Goal: Communication & Community: Answer question/provide support

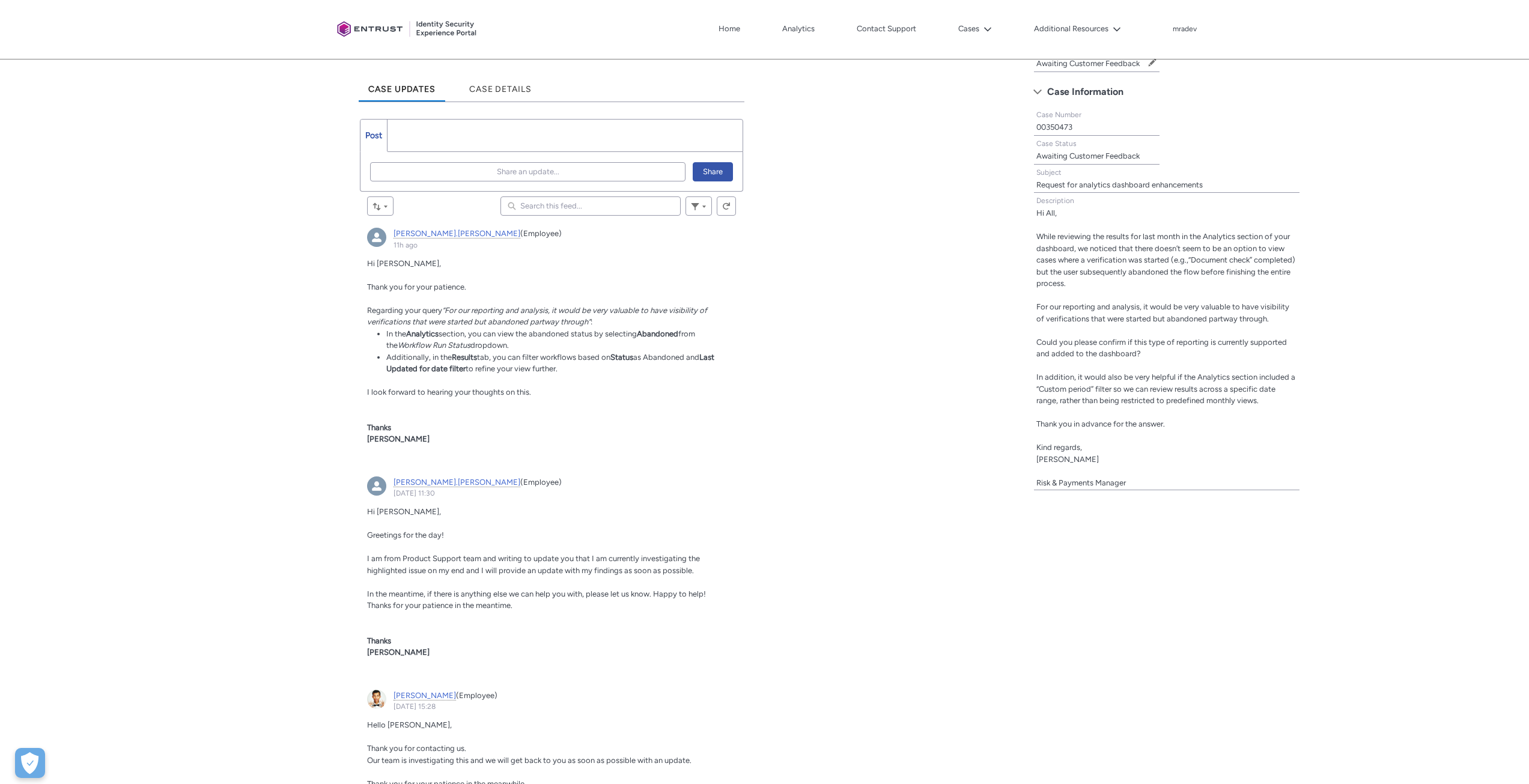
click at [1152, 664] on div "Escalate Case Close Case Tabs Status Awaiting Customer Feedback Edit Status Cas…" at bounding box center [1274, 605] width 509 height 1281
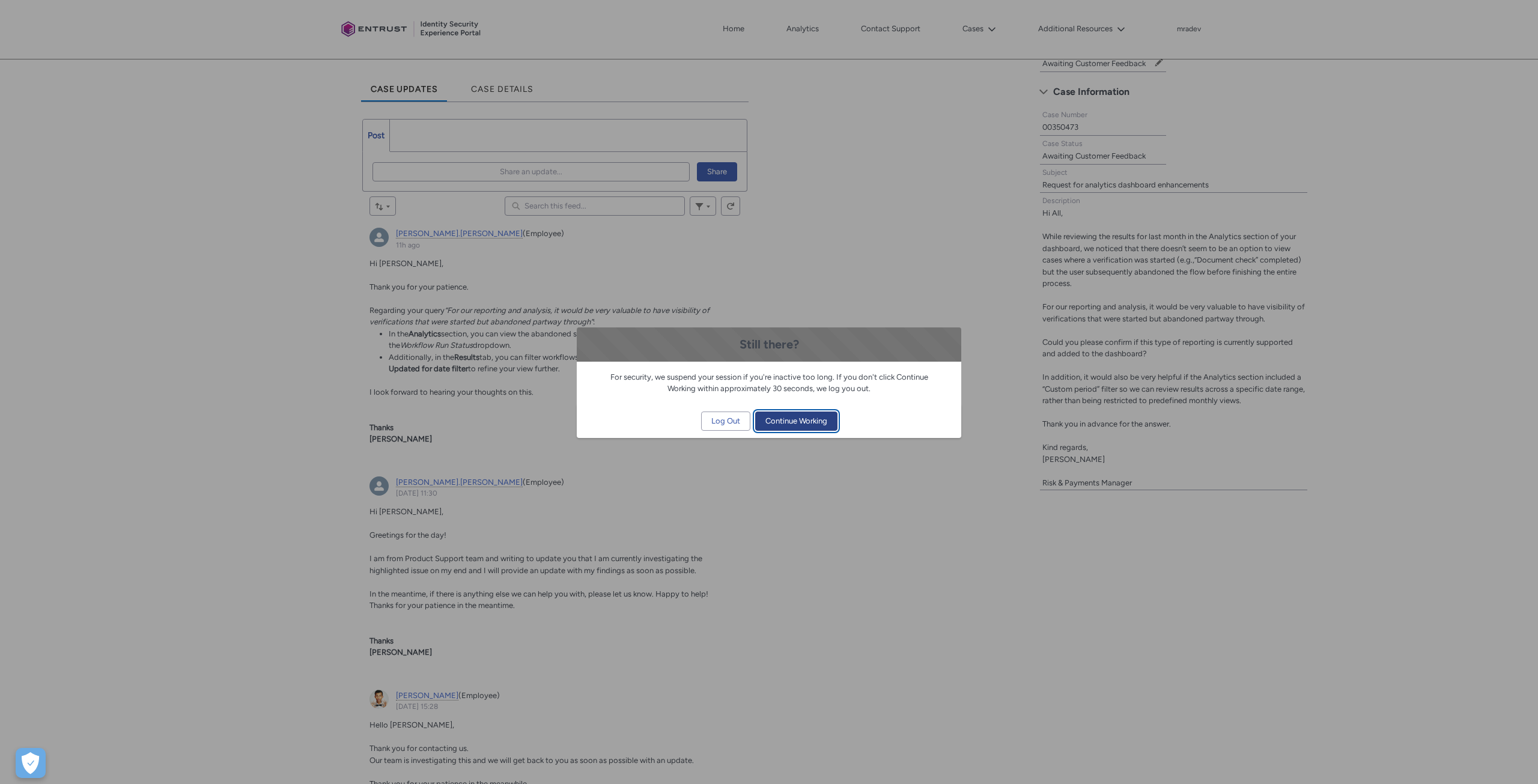
click at [809, 419] on span "Continue Working" at bounding box center [796, 421] width 62 height 18
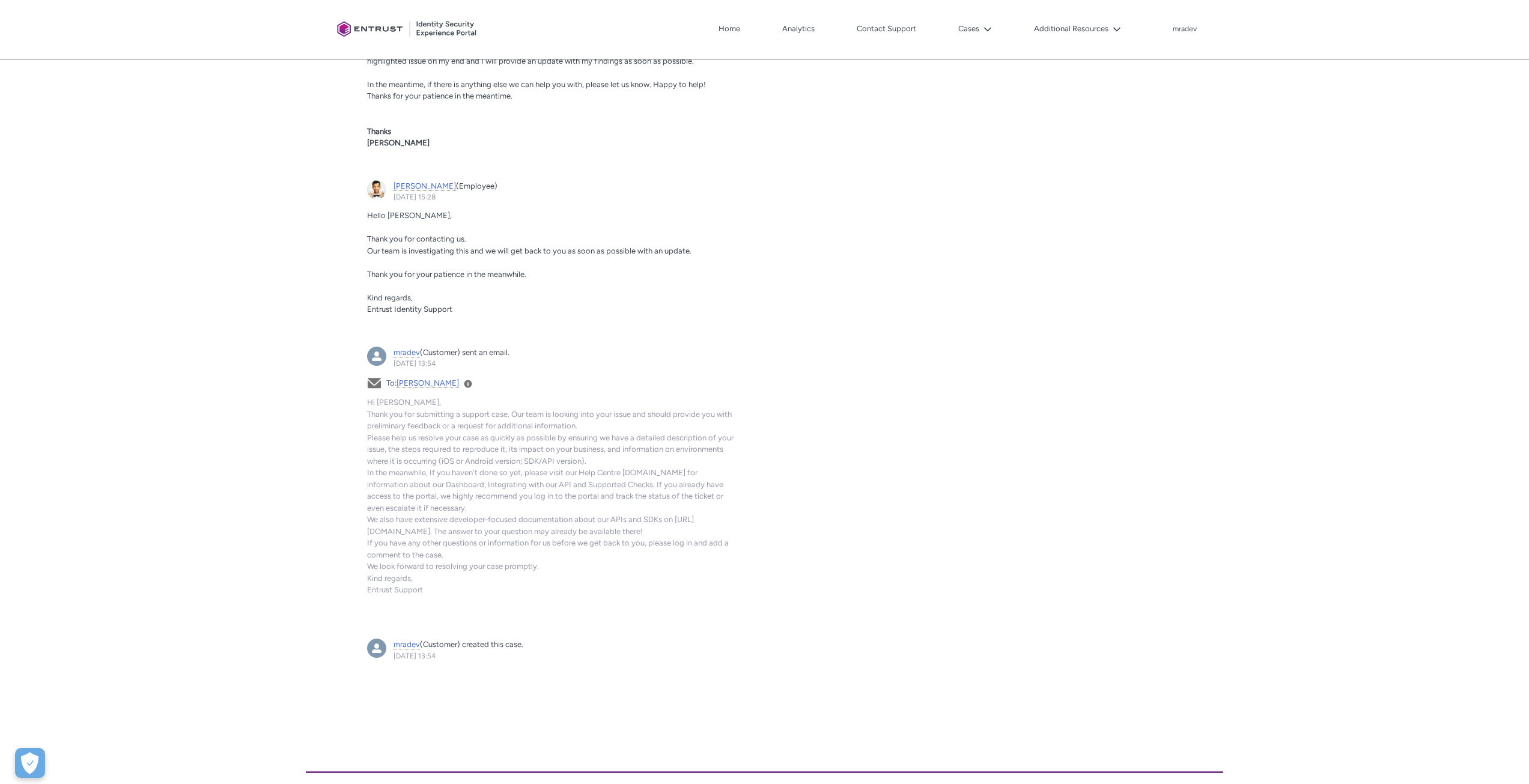
scroll to position [809, 0]
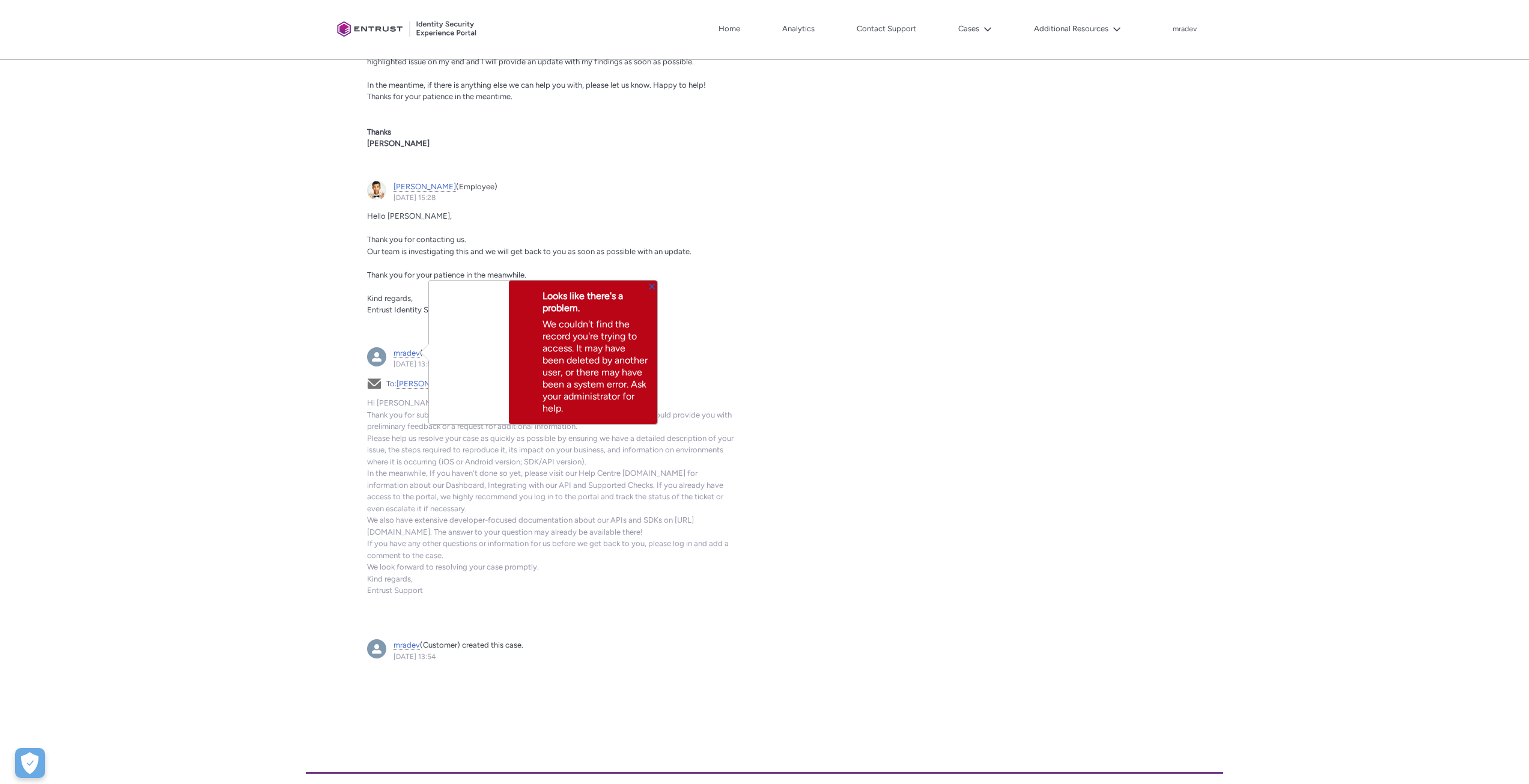
click at [1003, 308] on div "Tabs Case Updates Case Details Post More Share an update... Share Sort by: Sear…" at bounding box center [510, 145] width 1005 height 1170
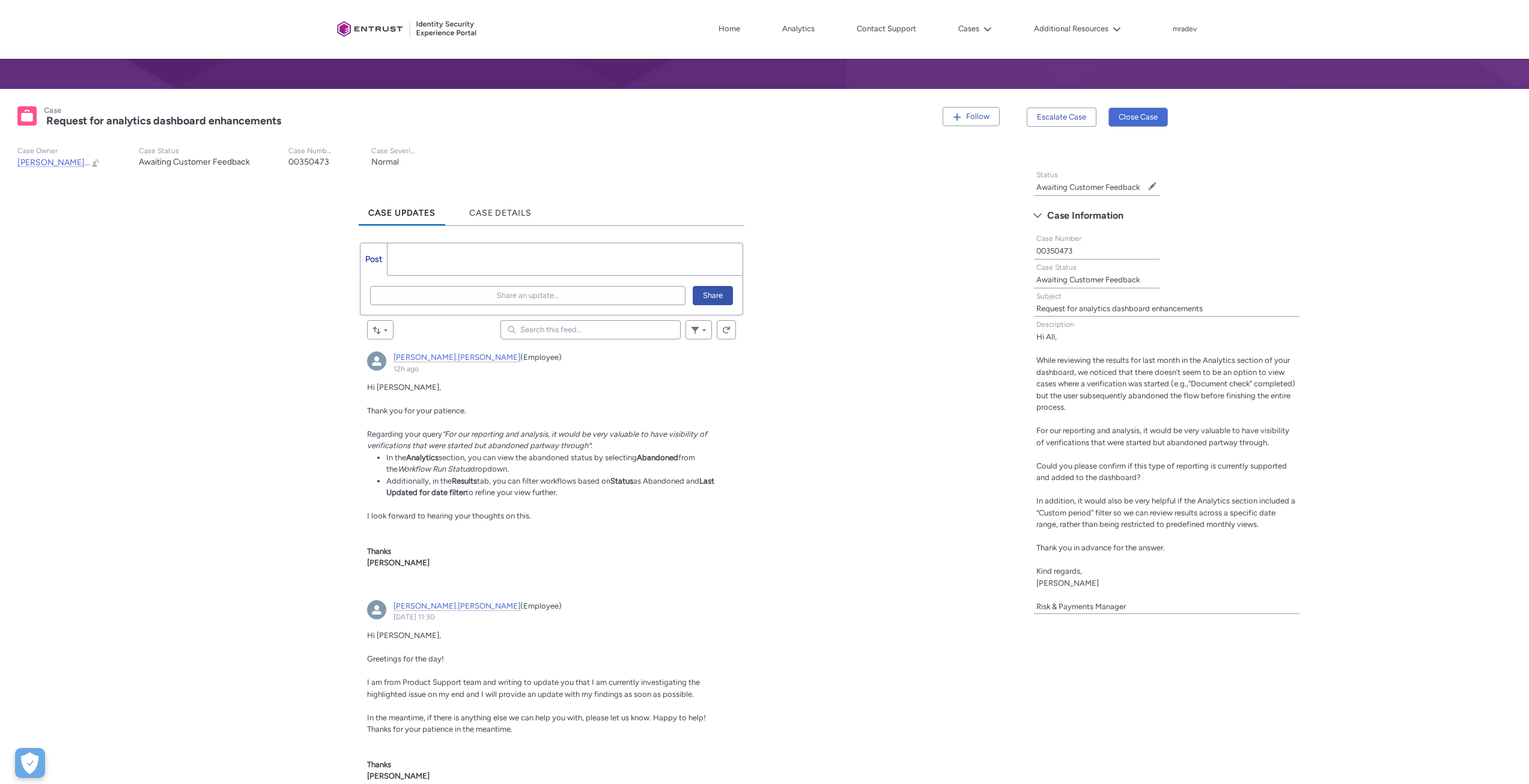
scroll to position [148, 0]
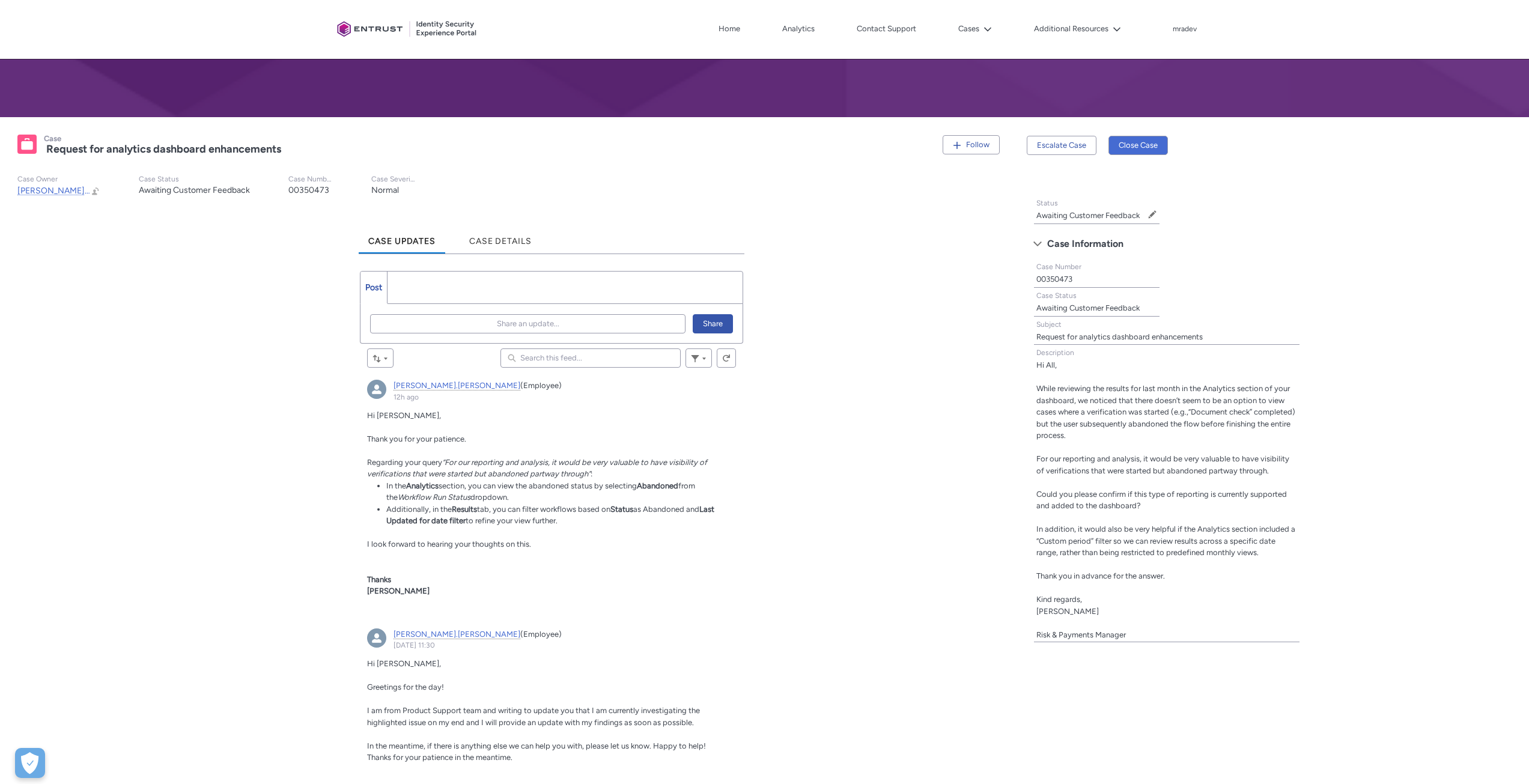
click at [530, 277] on ul "Post More" at bounding box center [551, 287] width 383 height 33
click at [531, 284] on ul "Post More" at bounding box center [551, 287] width 383 height 33
click at [511, 297] on ul "Post More" at bounding box center [551, 287] width 383 height 33
click at [518, 331] on span "Share an update..." at bounding box center [528, 323] width 63 height 18
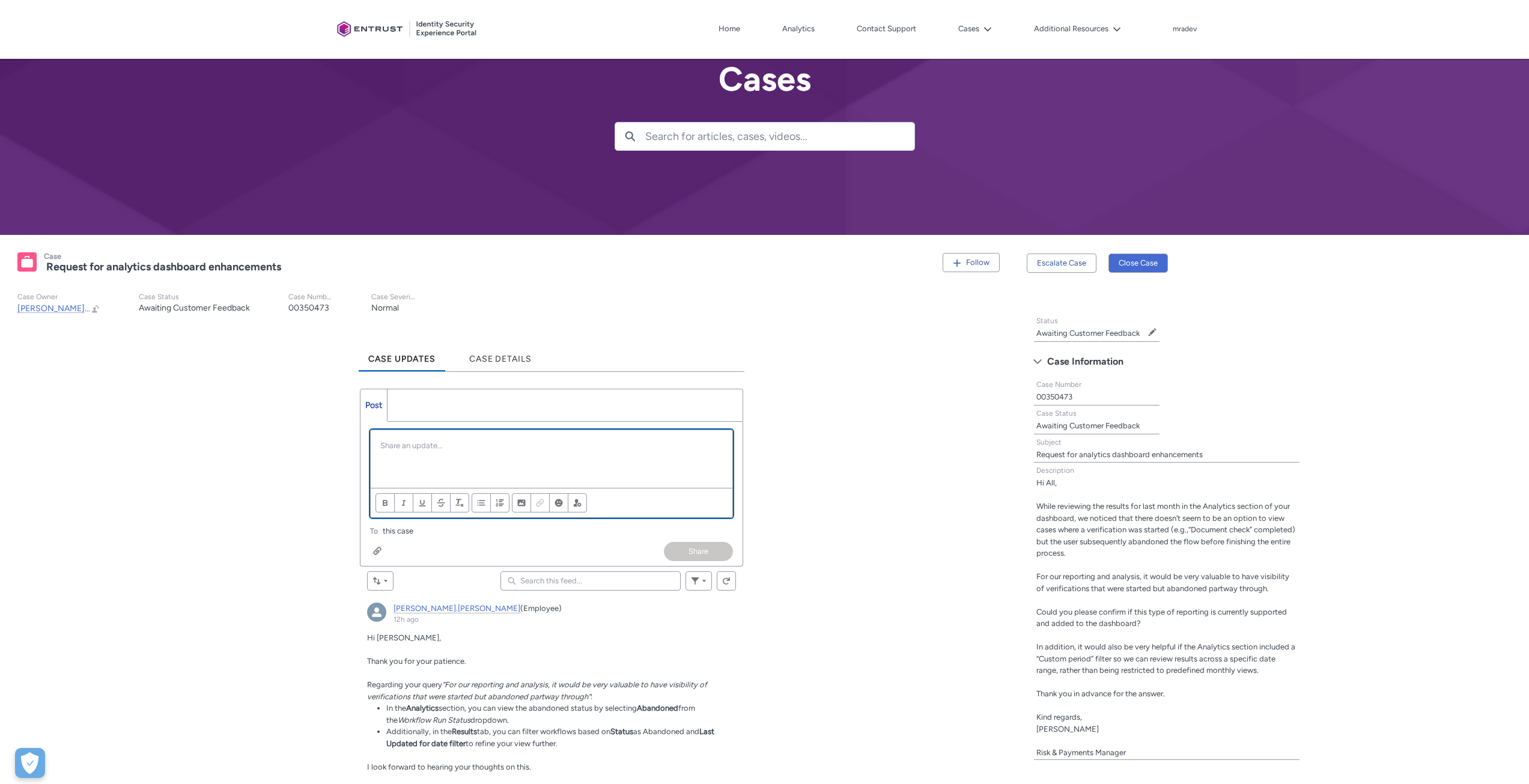
scroll to position [120, 0]
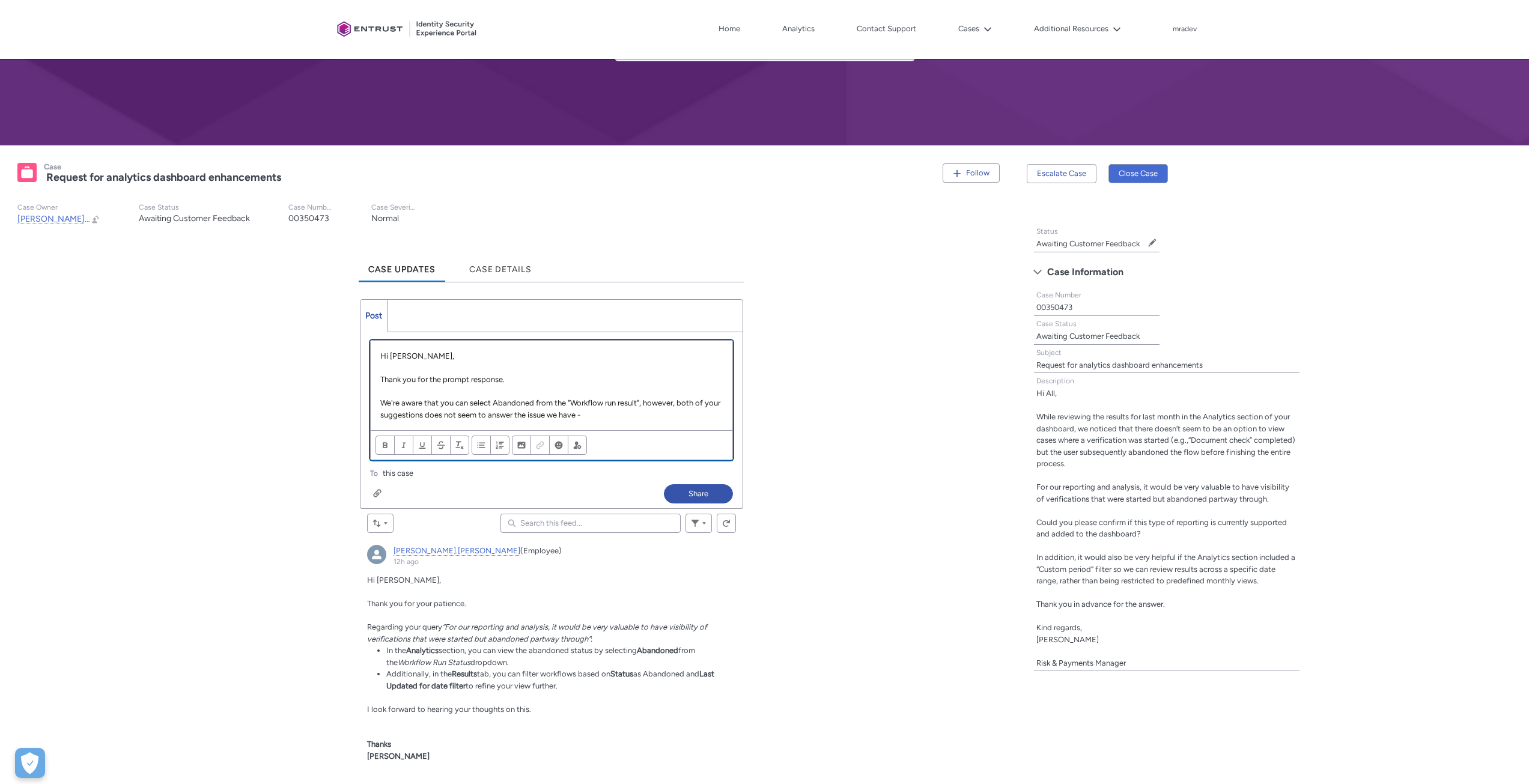
drag, startPoint x: 592, startPoint y: 414, endPoint x: 377, endPoint y: 398, distance: 215.6
click at [377, 398] on div "Hi [PERSON_NAME], Thank you for the prompt response. We're aware that you can s…" at bounding box center [551, 385] width 361 height 89
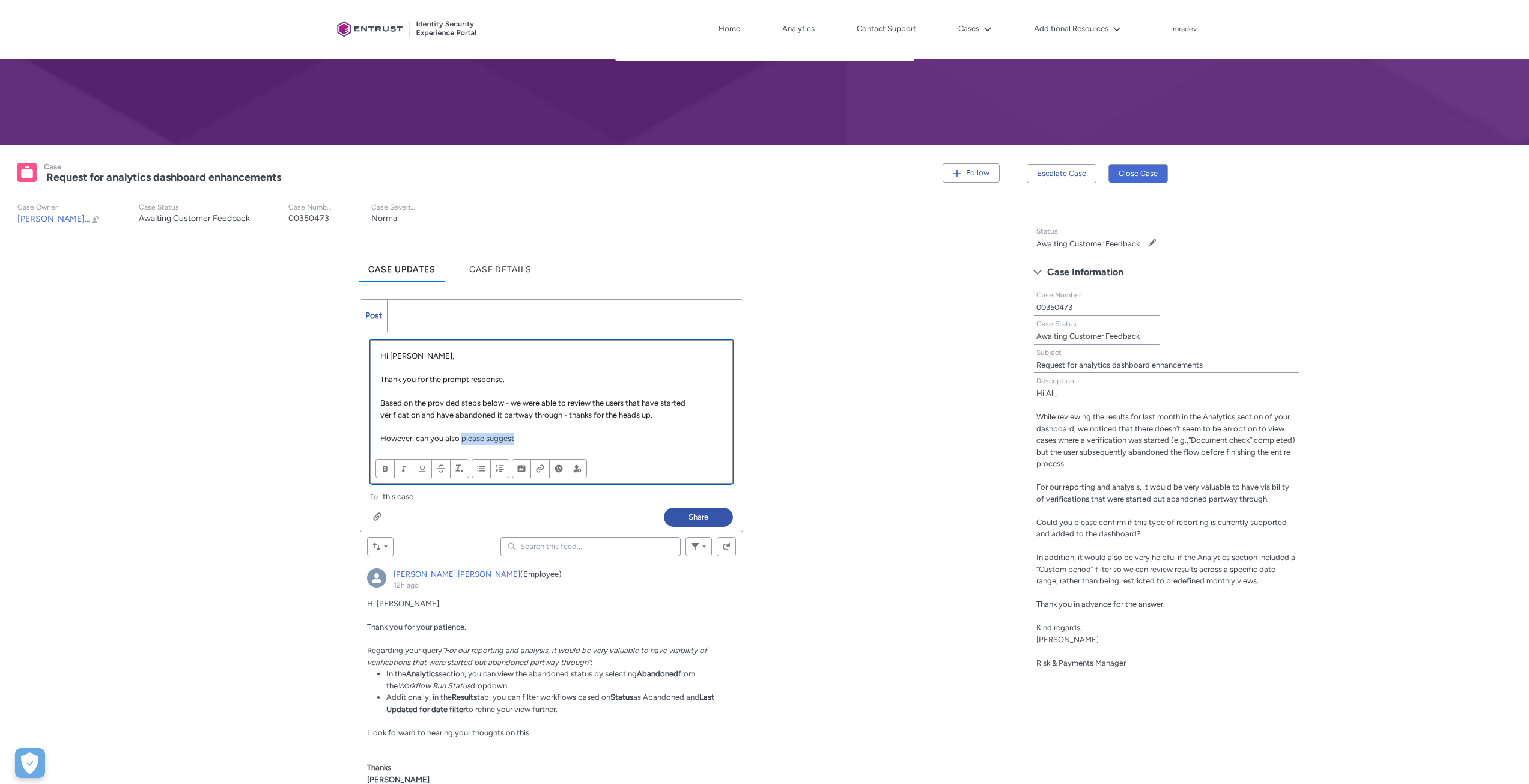
drag, startPoint x: 528, startPoint y: 440, endPoint x: 462, endPoint y: 439, distance: 66.0
click at [462, 439] on p "However, can you also please suggest" at bounding box center [551, 438] width 342 height 12
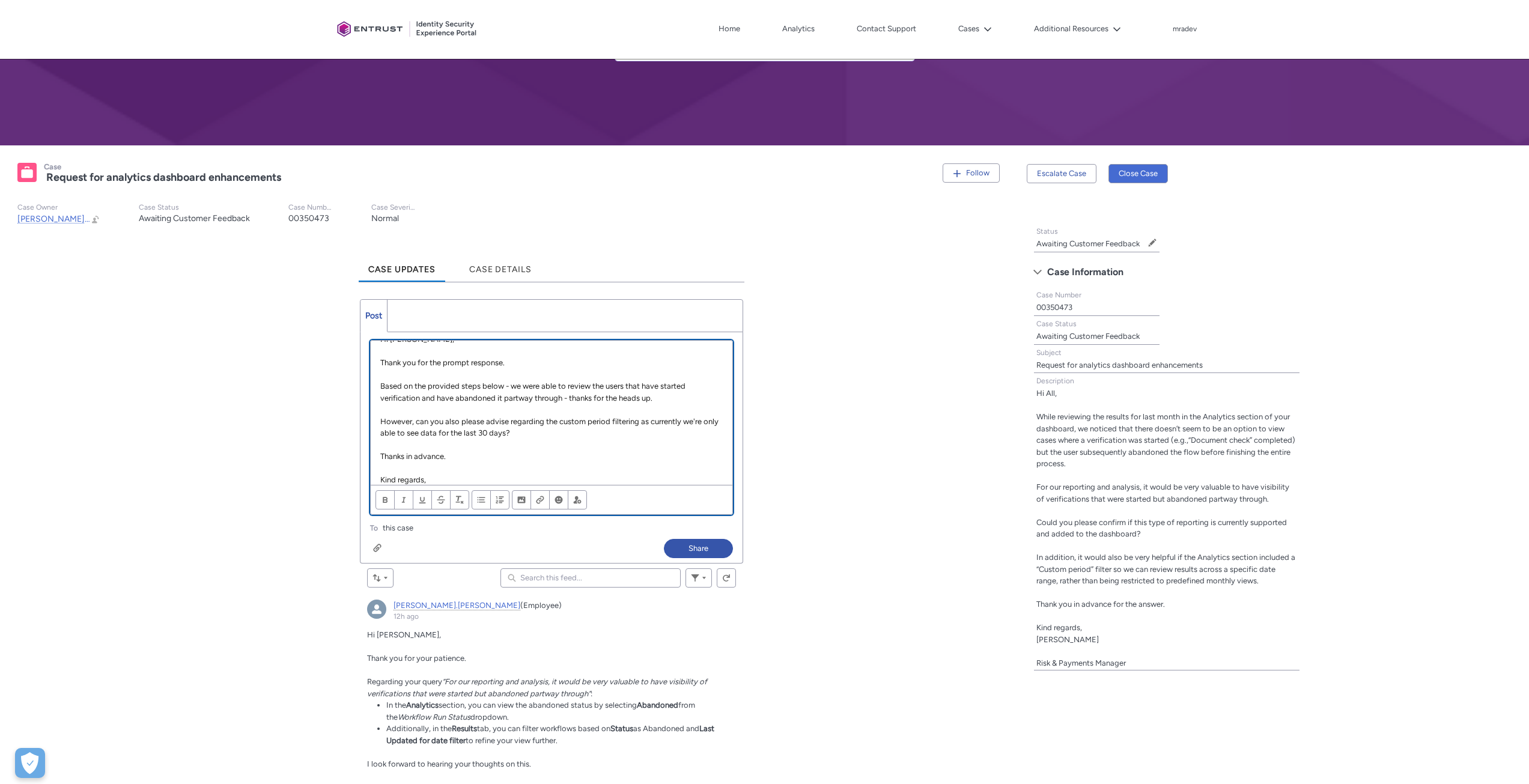
scroll to position [28, 0]
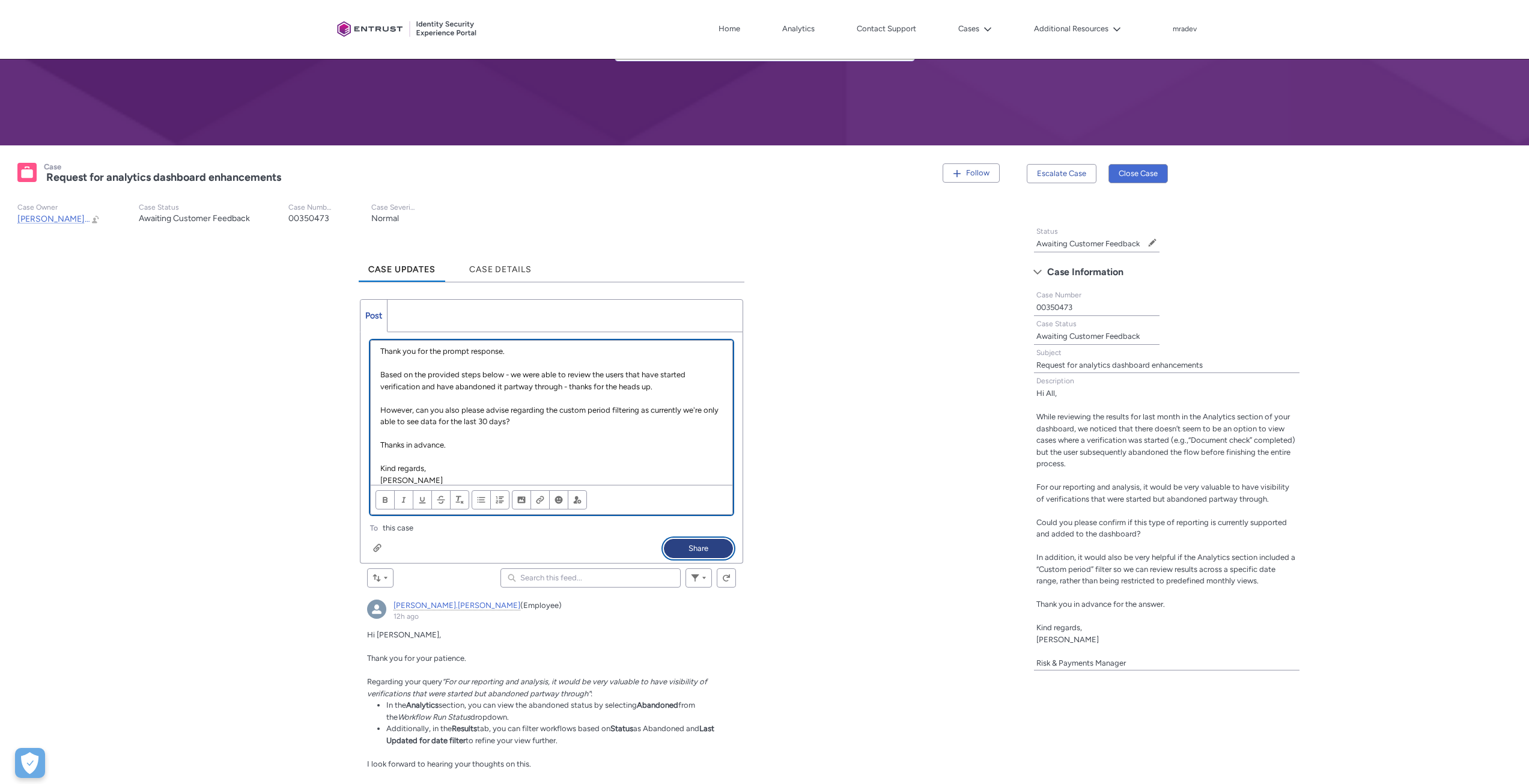
click at [716, 549] on button "Share" at bounding box center [698, 548] width 69 height 19
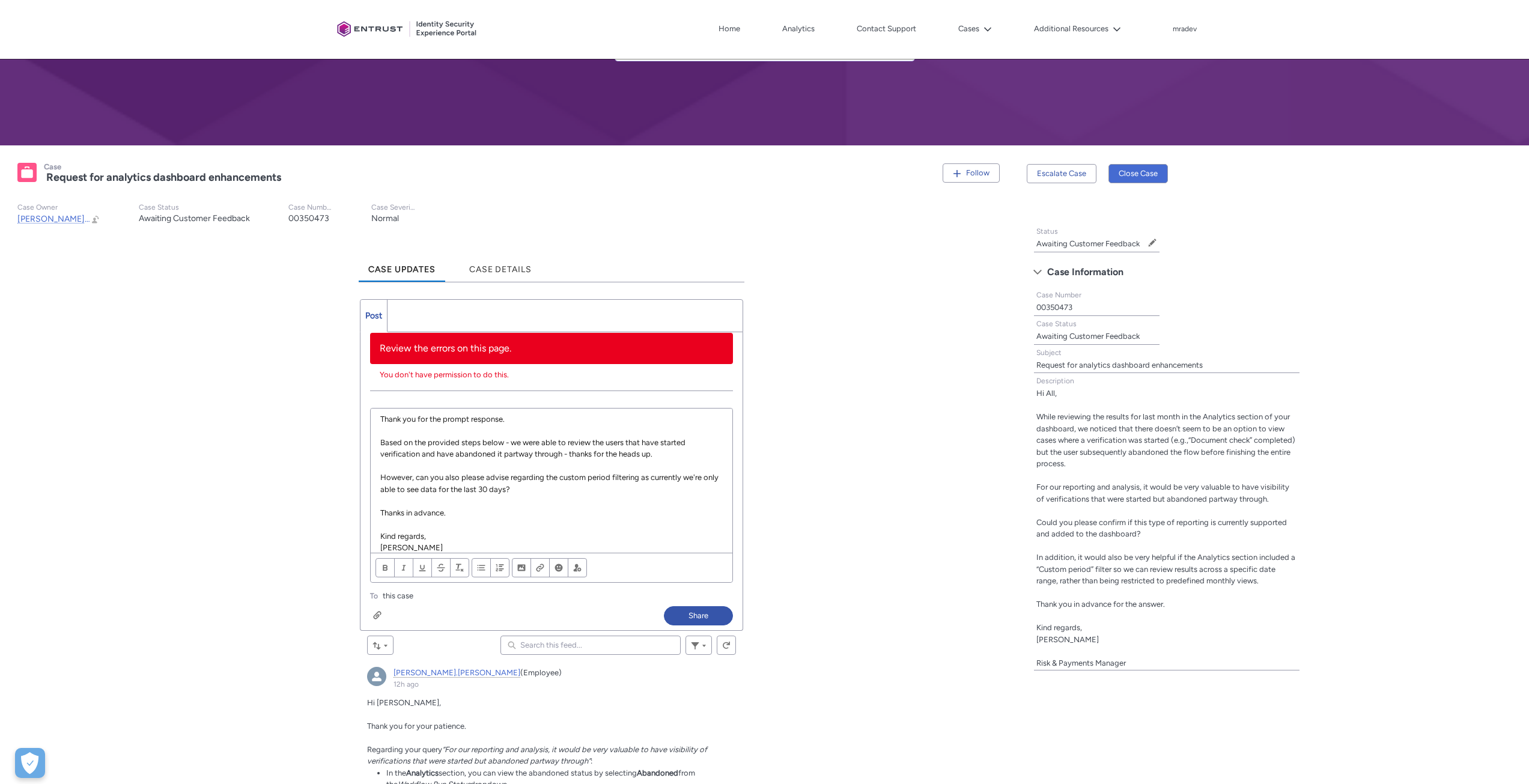
click at [416, 312] on ul "Post More" at bounding box center [551, 315] width 383 height 33
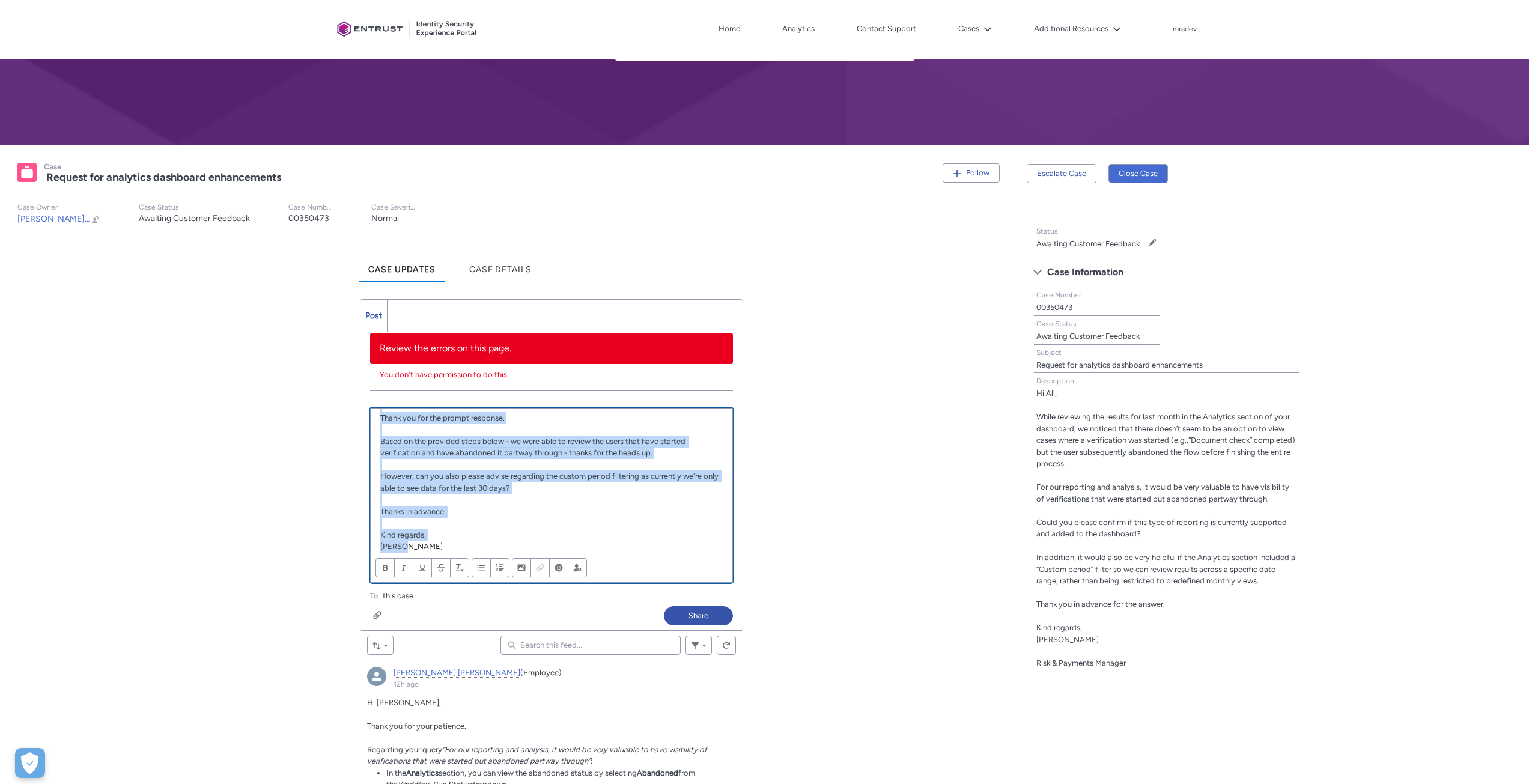
scroll to position [0, 0]
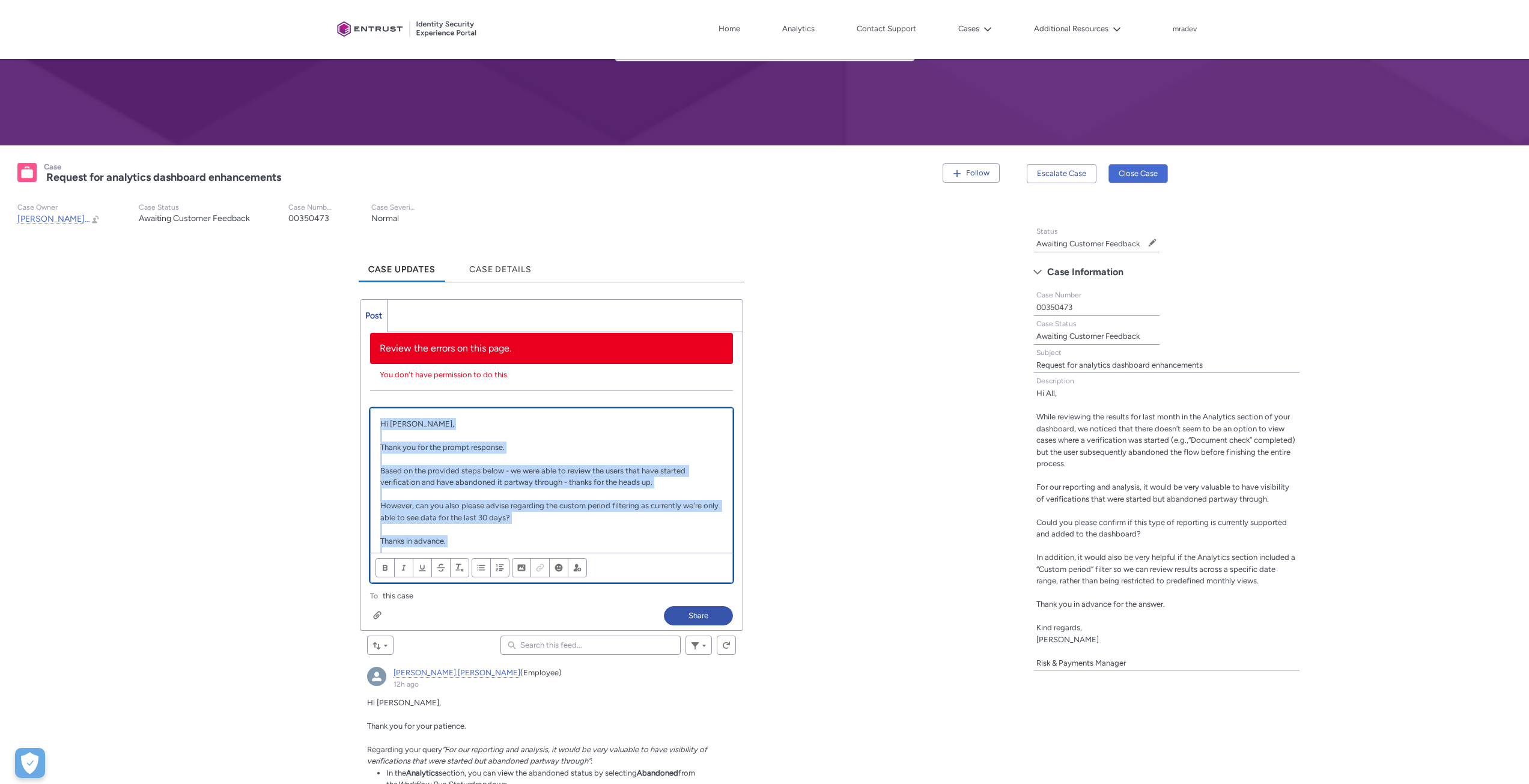
drag, startPoint x: 419, startPoint y: 548, endPoint x: 339, endPoint y: 382, distance: 184.3
copy div "Hi [PERSON_NAME], Thank you for the prompt response. Based on the provided step…"
